Goal: Find specific page/section: Find specific page/section

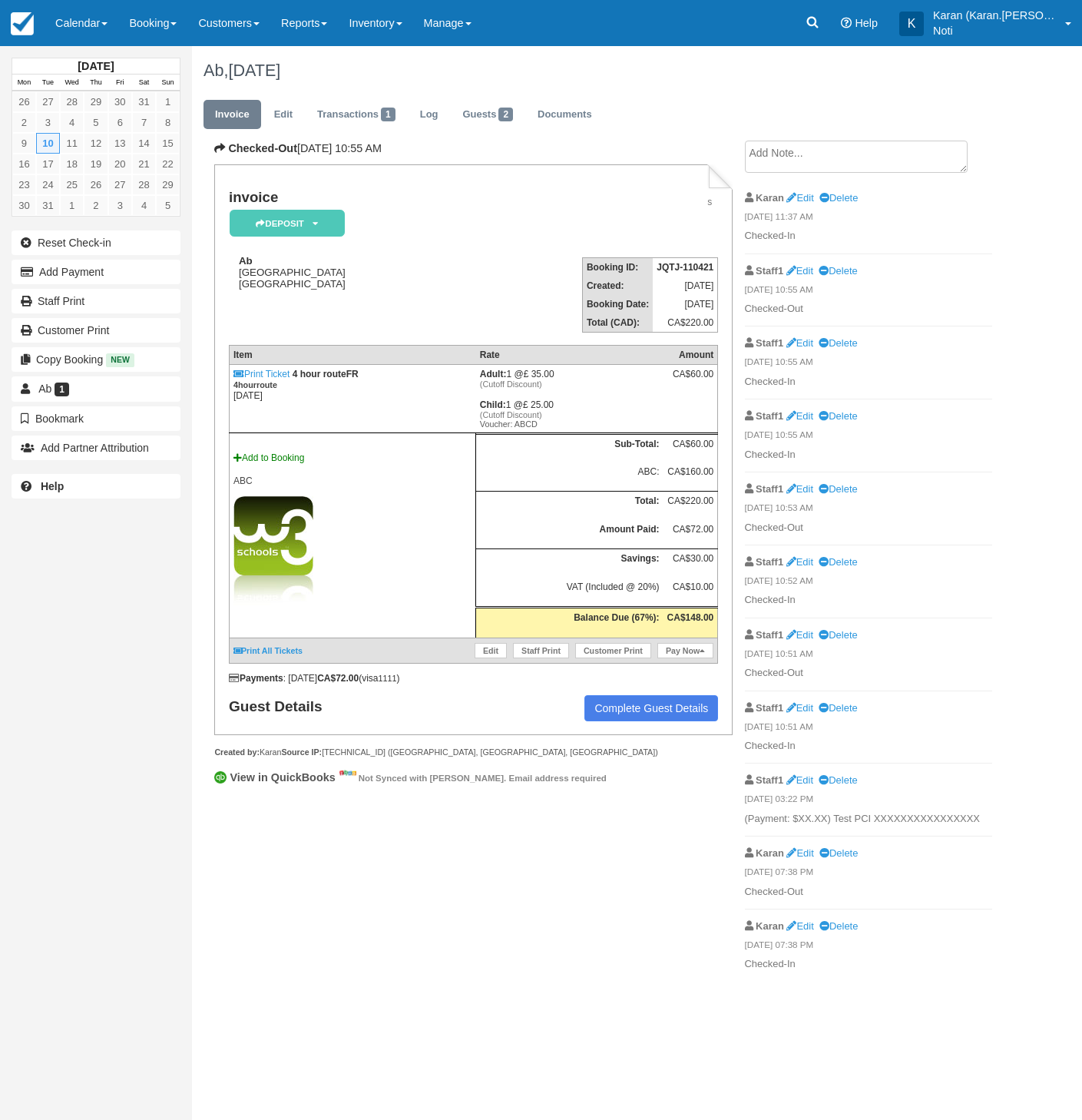
click at [402, 30] on link "Inventory" at bounding box center [374, 23] width 75 height 46
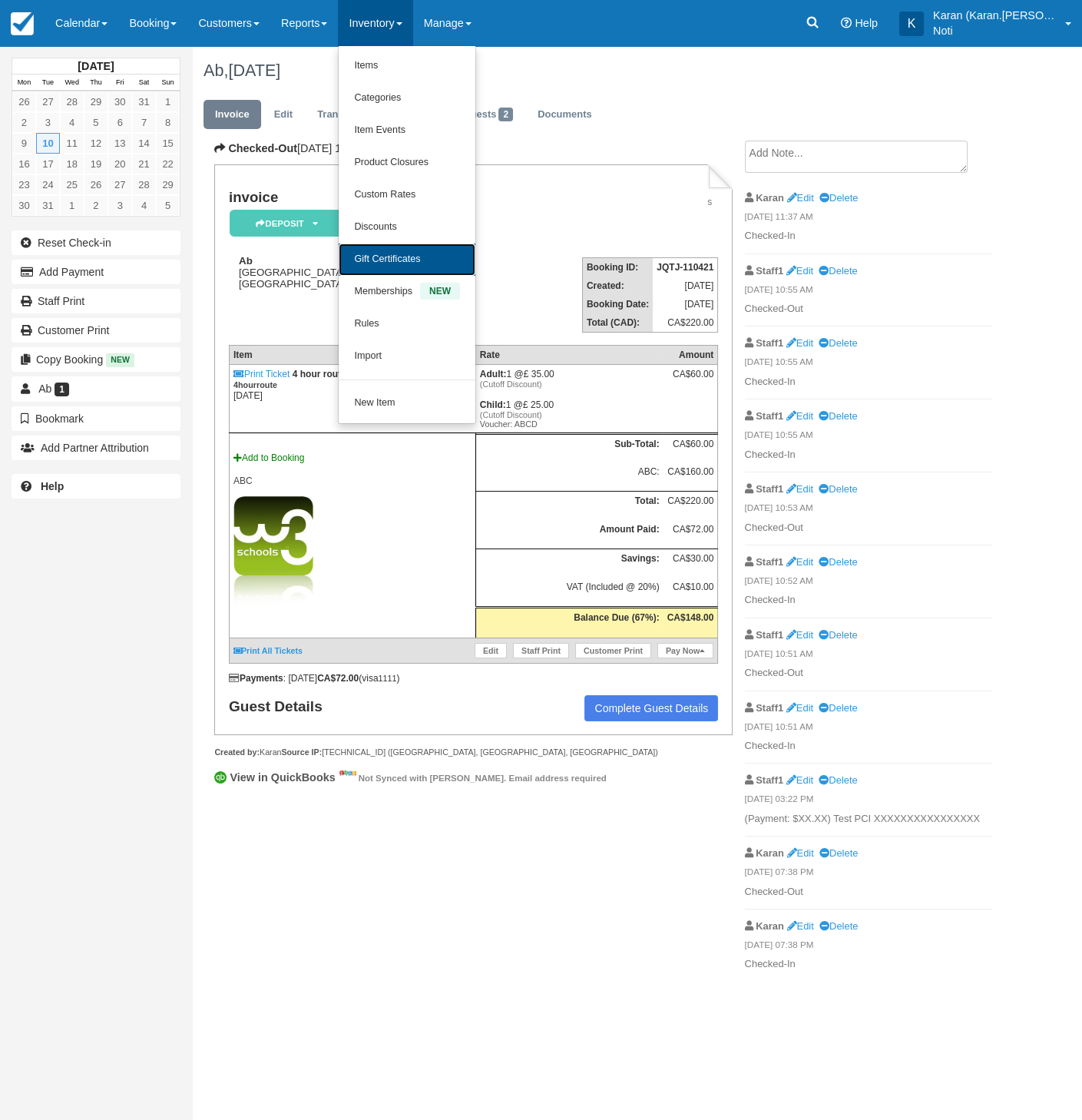
click at [417, 251] on link "Gift Certificates" at bounding box center [407, 260] width 137 height 32
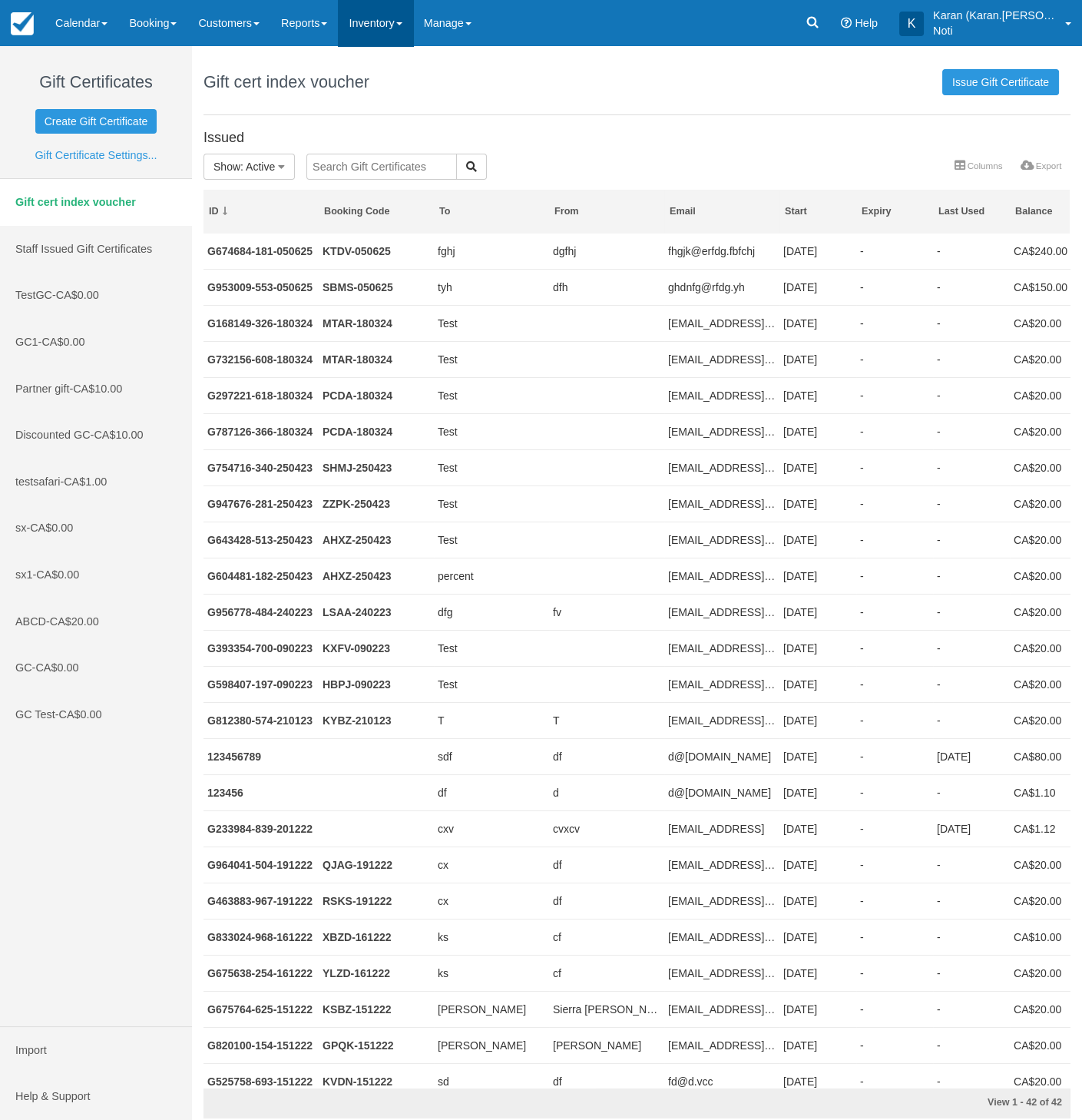
click at [399, 27] on link "Inventory" at bounding box center [374, 23] width 75 height 46
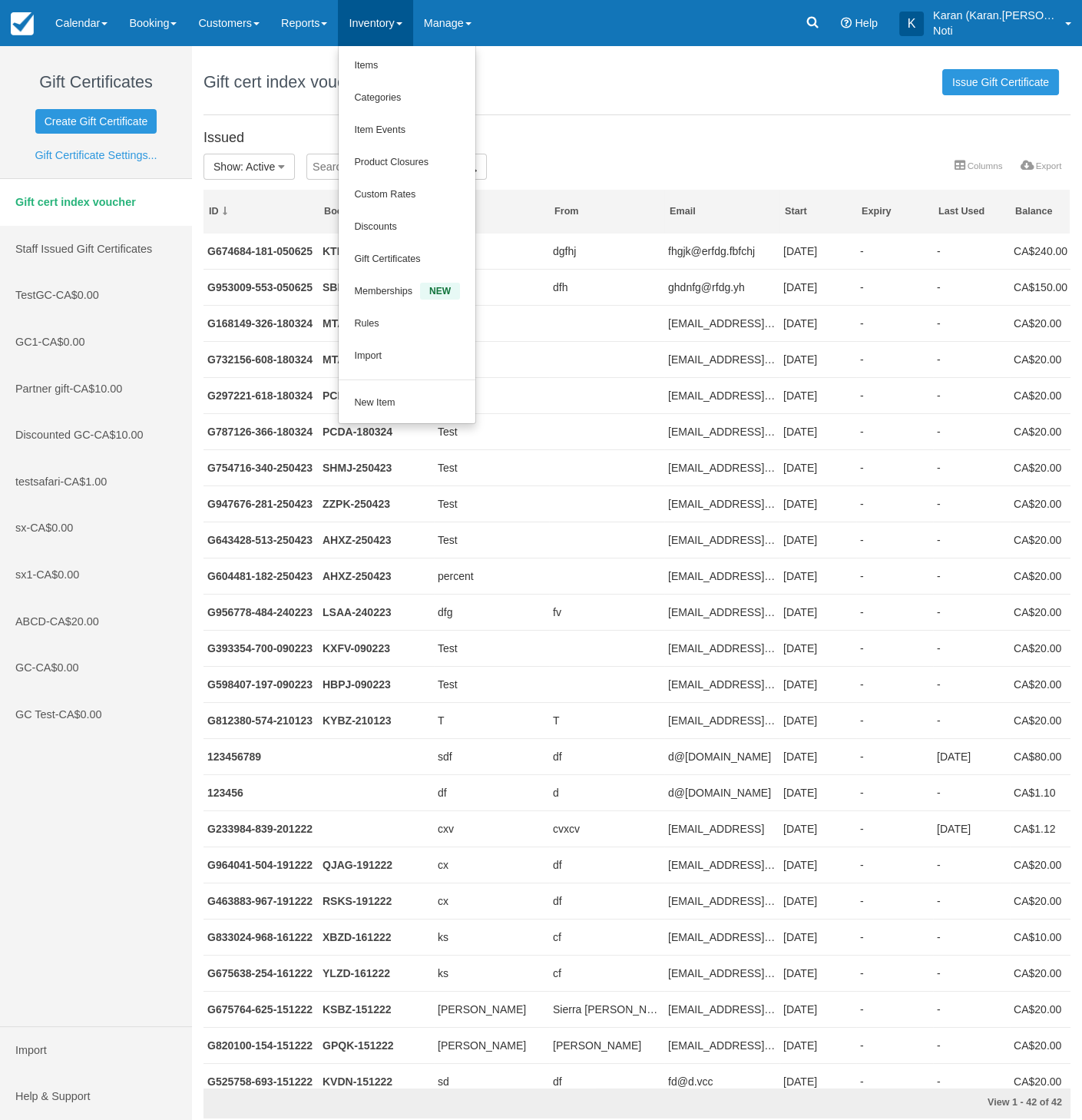
click at [395, 28] on link "Inventory" at bounding box center [374, 23] width 75 height 46
